Goal: Navigation & Orientation: Find specific page/section

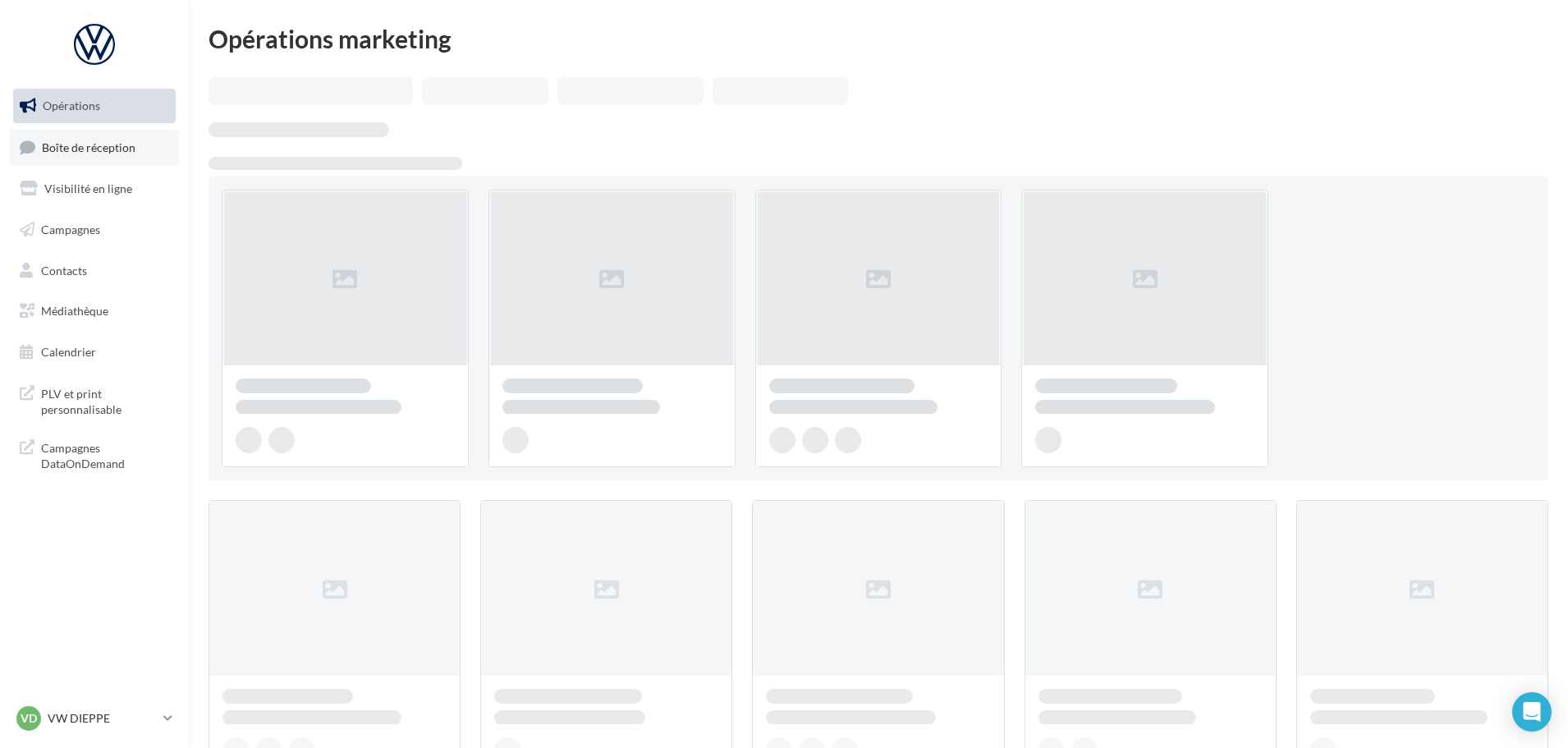
click at [67, 143] on span "Boîte de réception" at bounding box center [89, 147] width 94 height 14
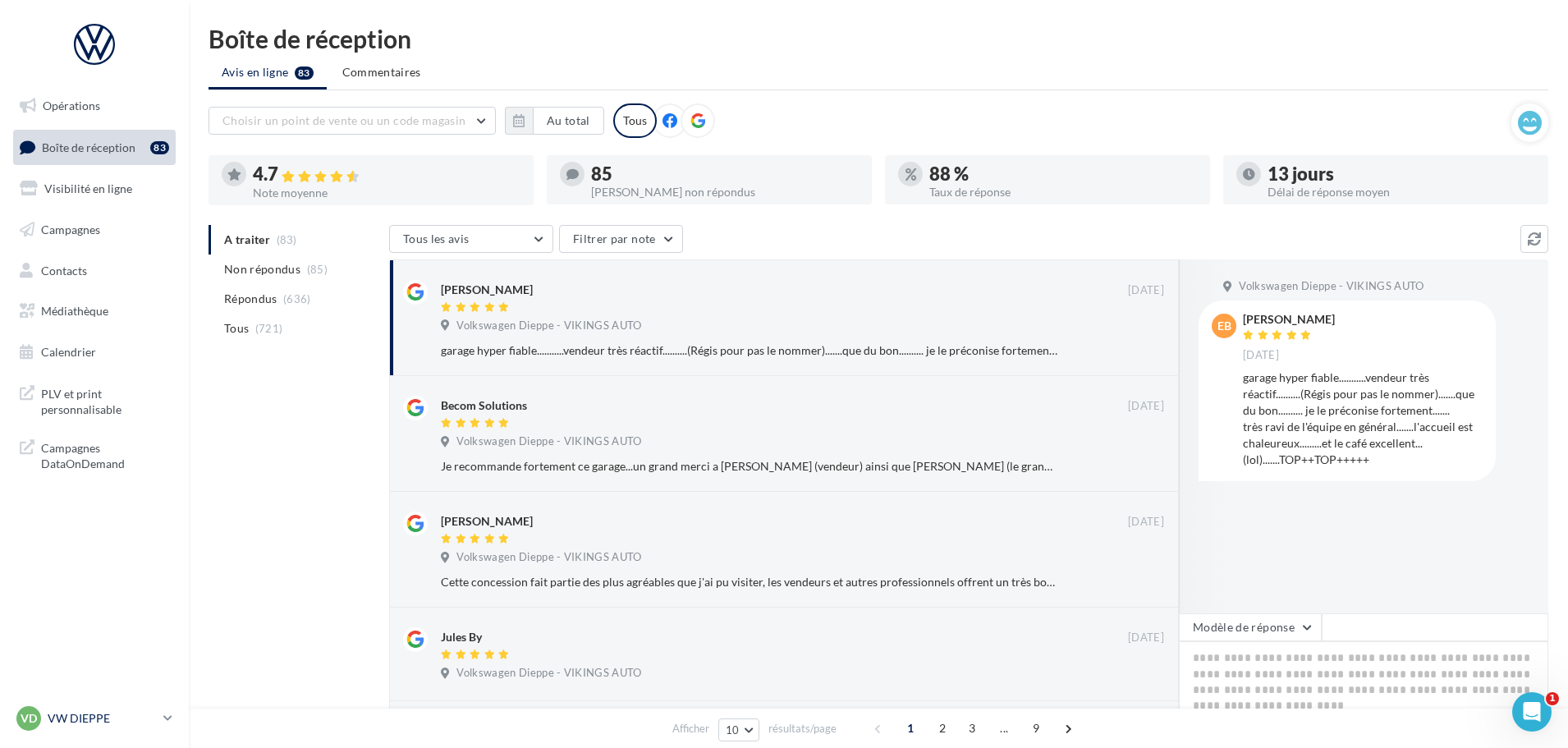
click at [94, 715] on p "VW DIEPPE" at bounding box center [102, 718] width 109 height 16
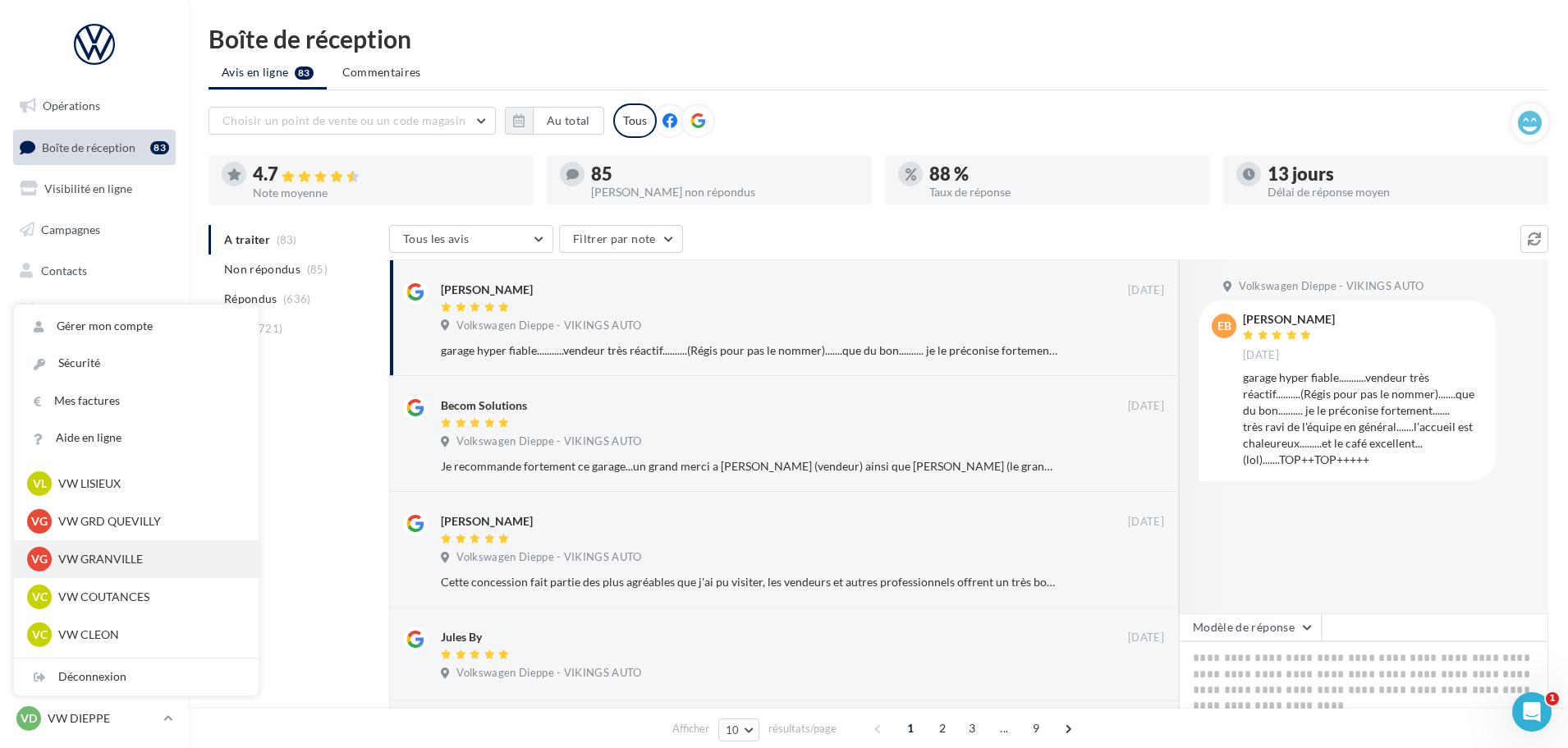
scroll to position [410, 0]
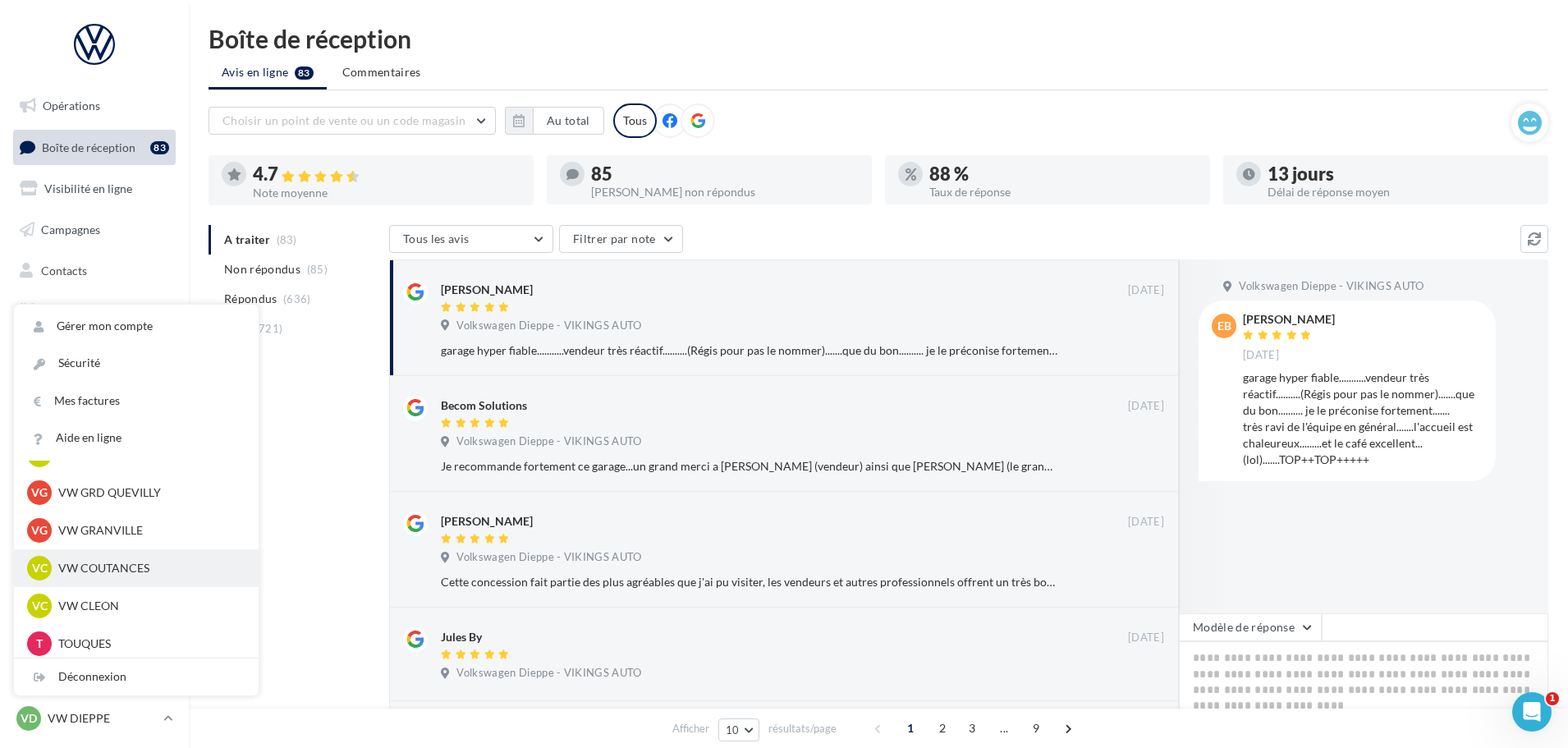
click at [92, 565] on p "VW COUTANCES" at bounding box center [148, 568] width 181 height 16
